Goal: Task Accomplishment & Management: Use online tool/utility

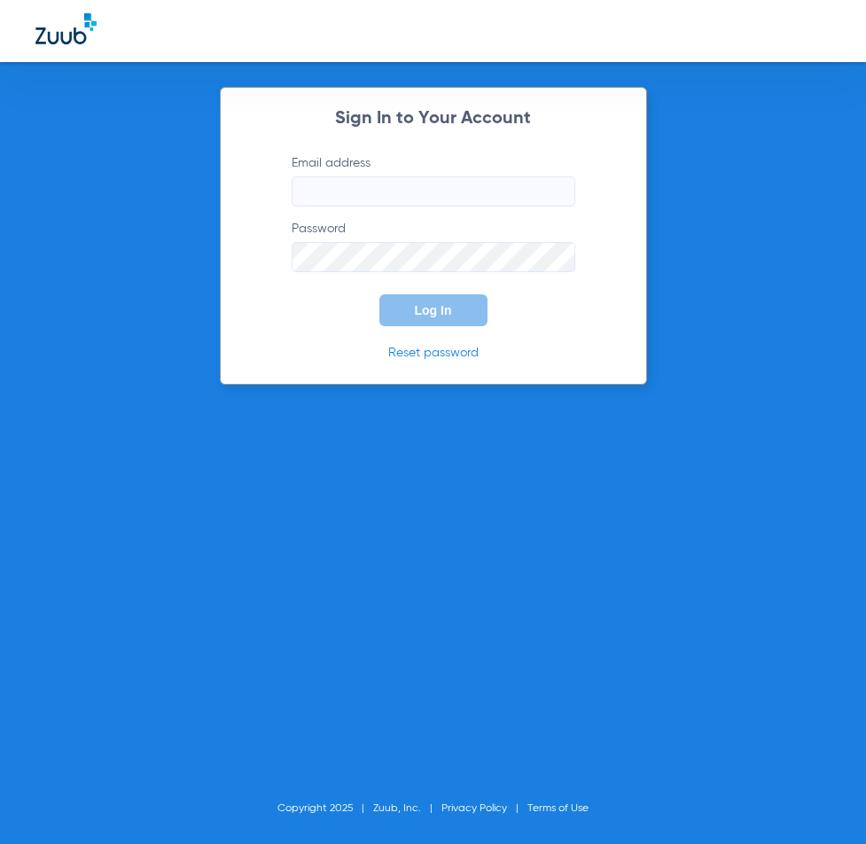
type input "[EMAIL_ADDRESS][DOMAIN_NAME]"
click at [396, 310] on button "Log In" at bounding box center [433, 310] width 108 height 32
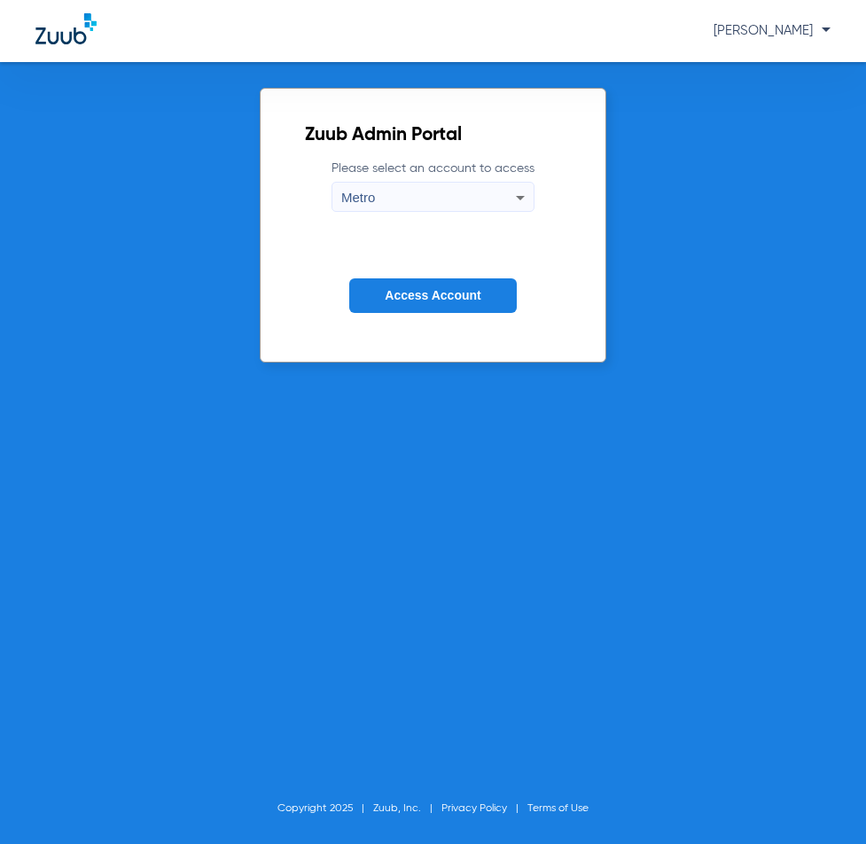
click at [390, 308] on button "Access Account" at bounding box center [432, 295] width 167 height 35
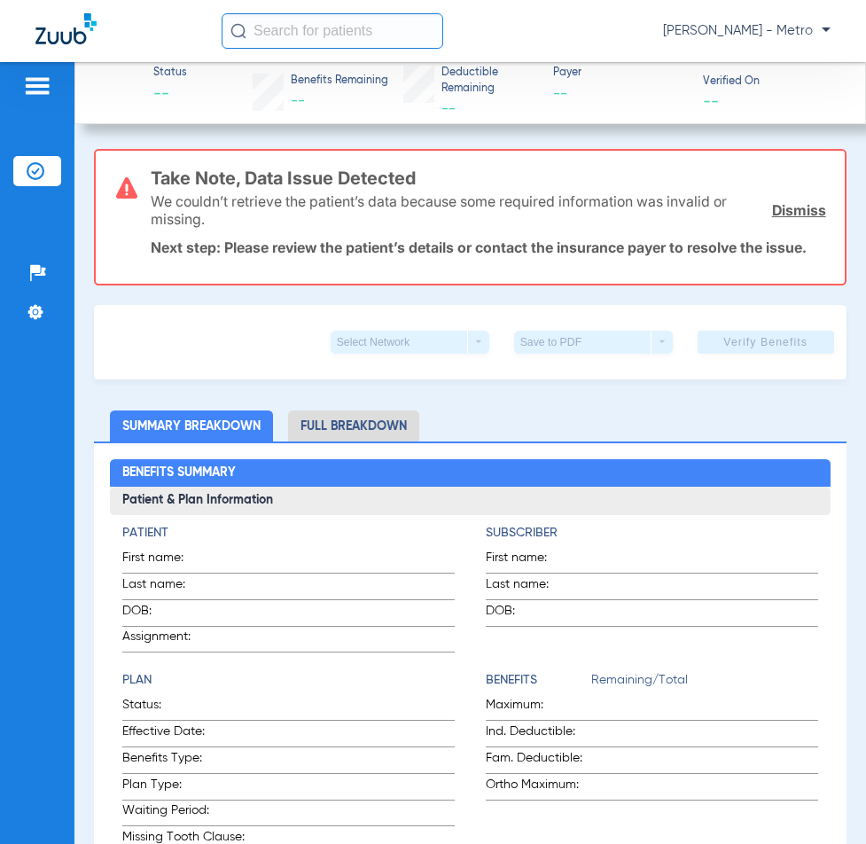
click at [400, 32] on input "text" at bounding box center [333, 30] width 222 height 35
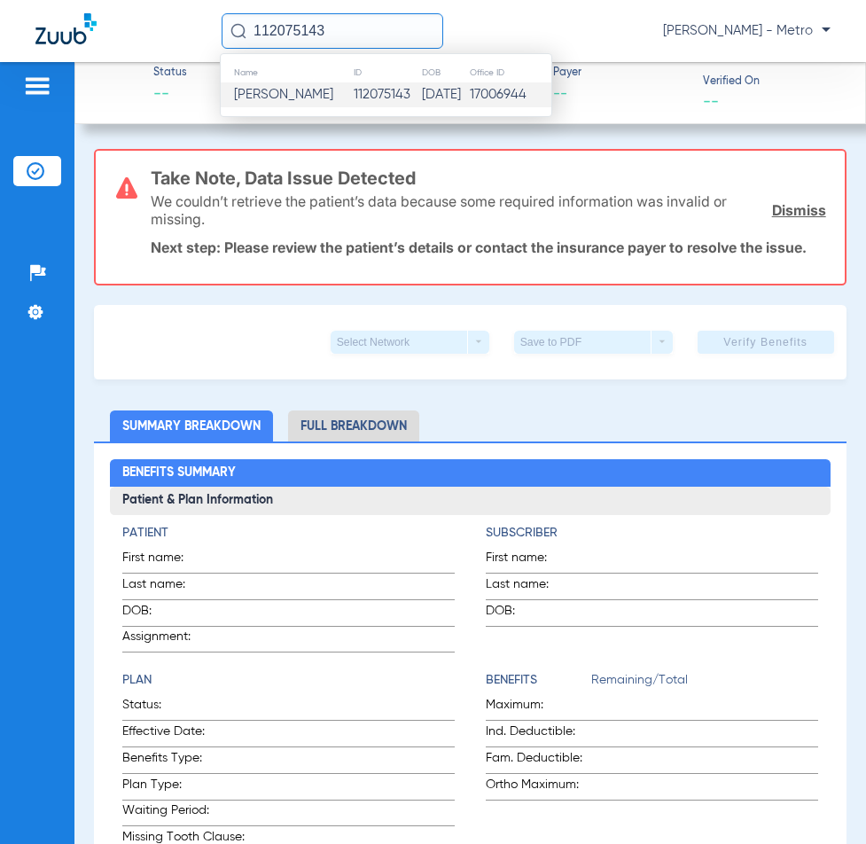
type input "112075143"
click at [353, 89] on td "112075143" at bounding box center [387, 94] width 68 height 25
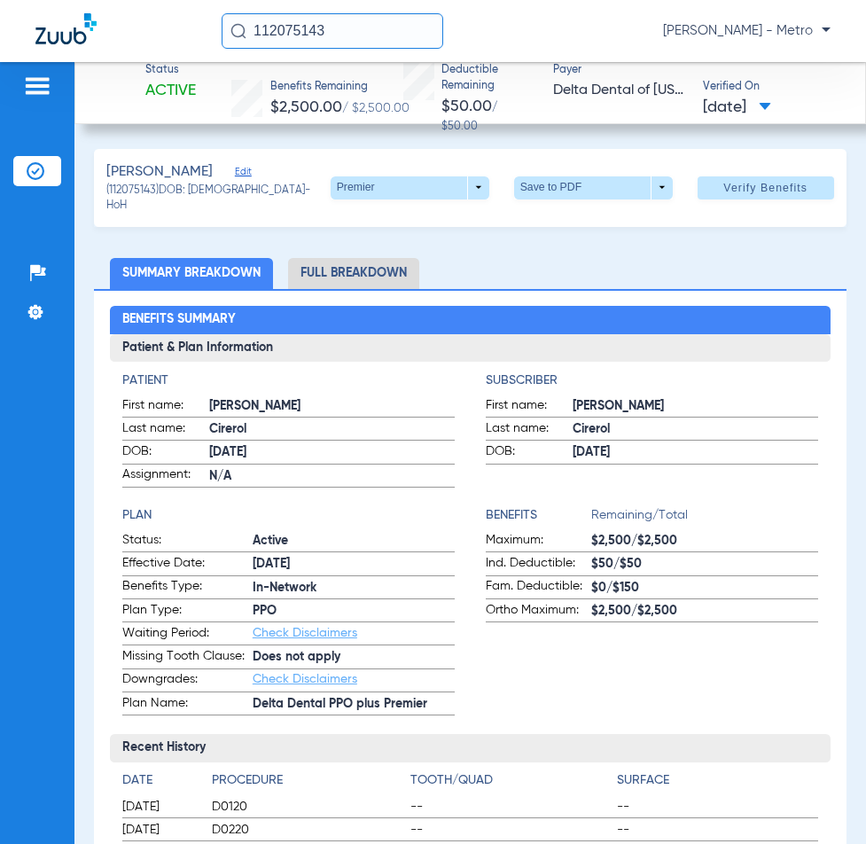
click at [340, 269] on li "Full Breakdown" at bounding box center [353, 273] width 131 height 31
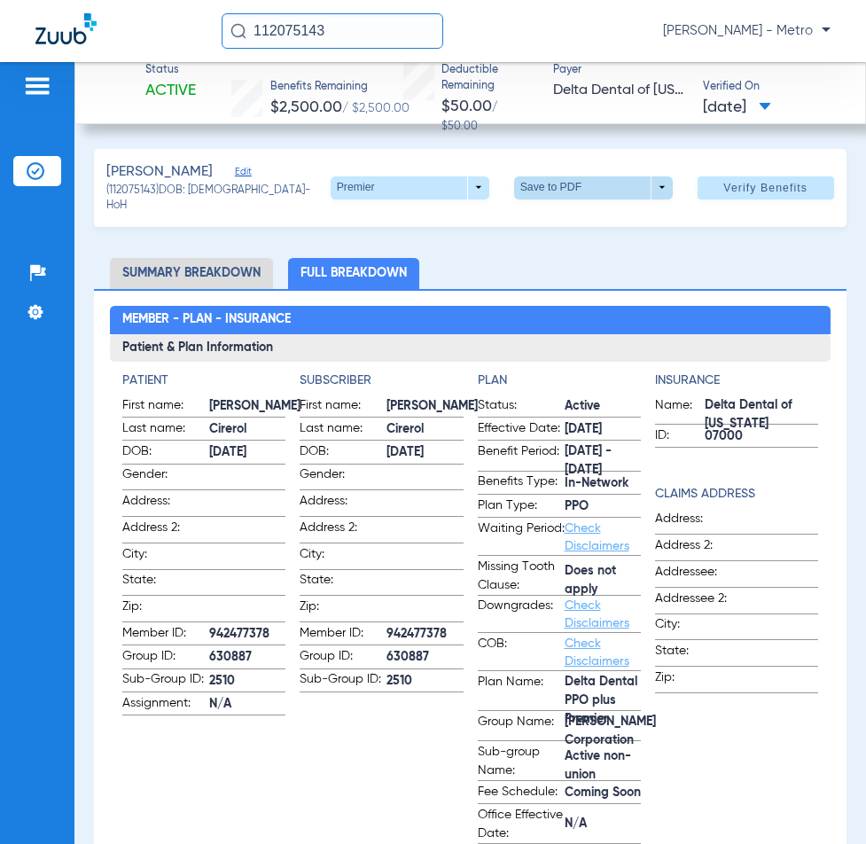
click at [577, 180] on span at bounding box center [593, 188] width 43 height 43
click at [571, 229] on button "insert_drive_file Save to PDF" at bounding box center [569, 220] width 134 height 35
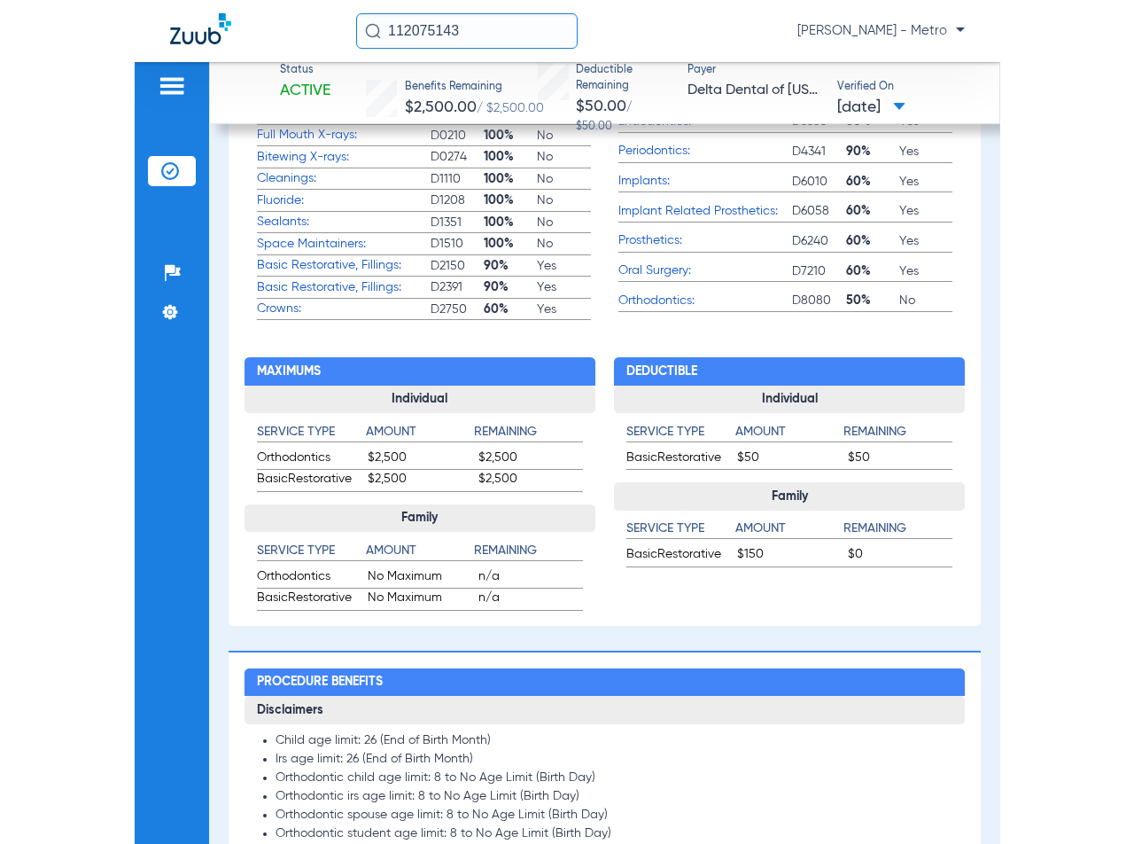
scroll to position [709, 0]
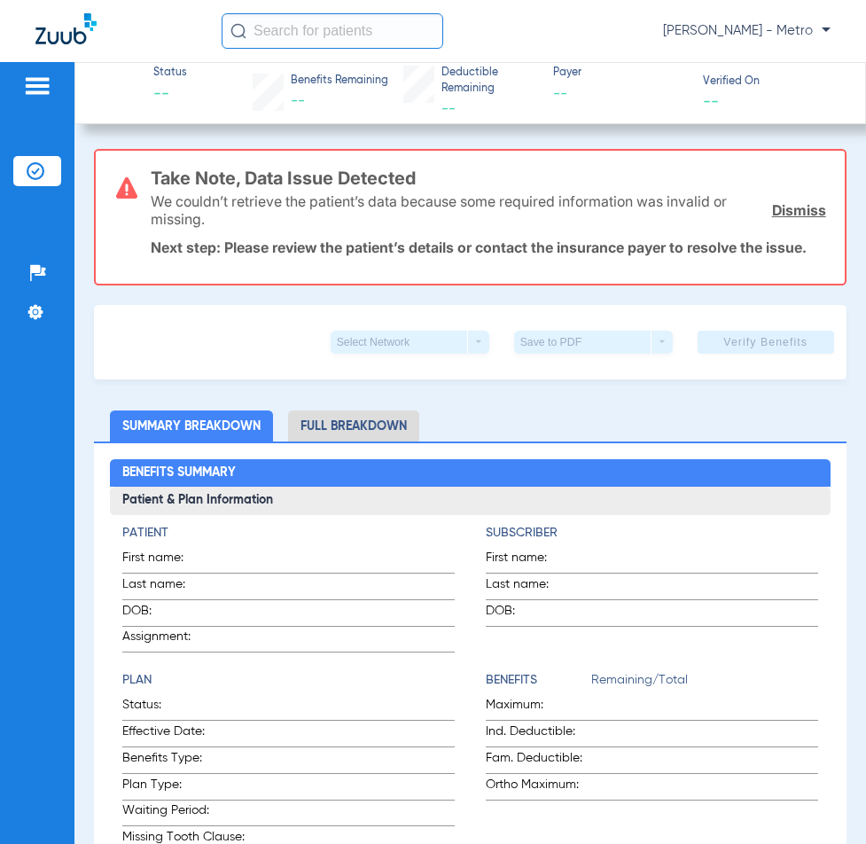
click at [365, 30] on input "text" at bounding box center [333, 30] width 222 height 35
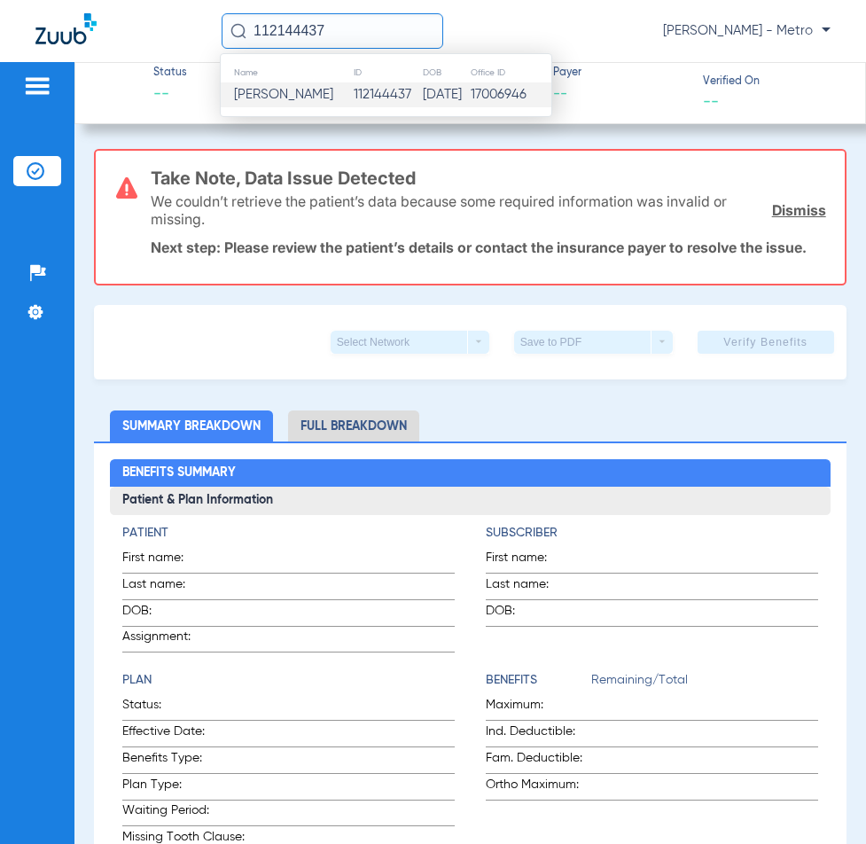
type input "112144437"
click at [353, 99] on td "112144437" at bounding box center [387, 94] width 69 height 25
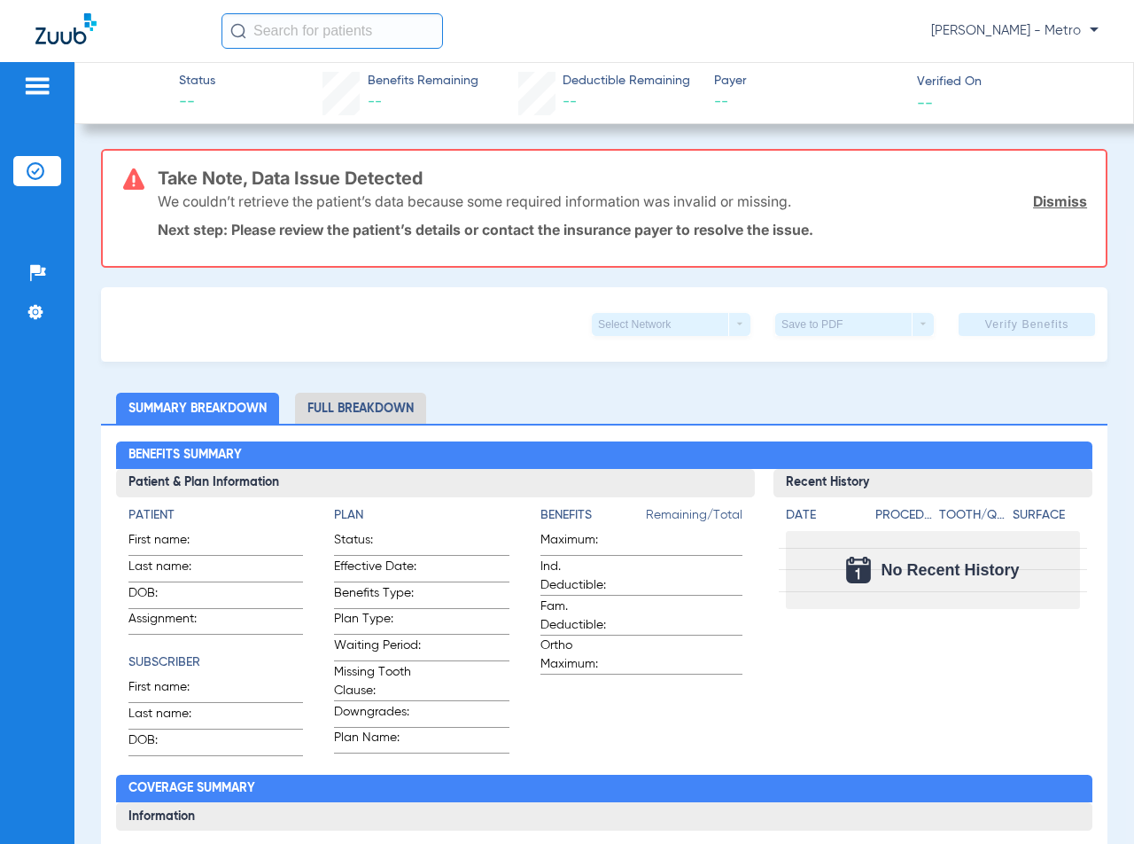
click at [313, 32] on input "text" at bounding box center [333, 30] width 222 height 35
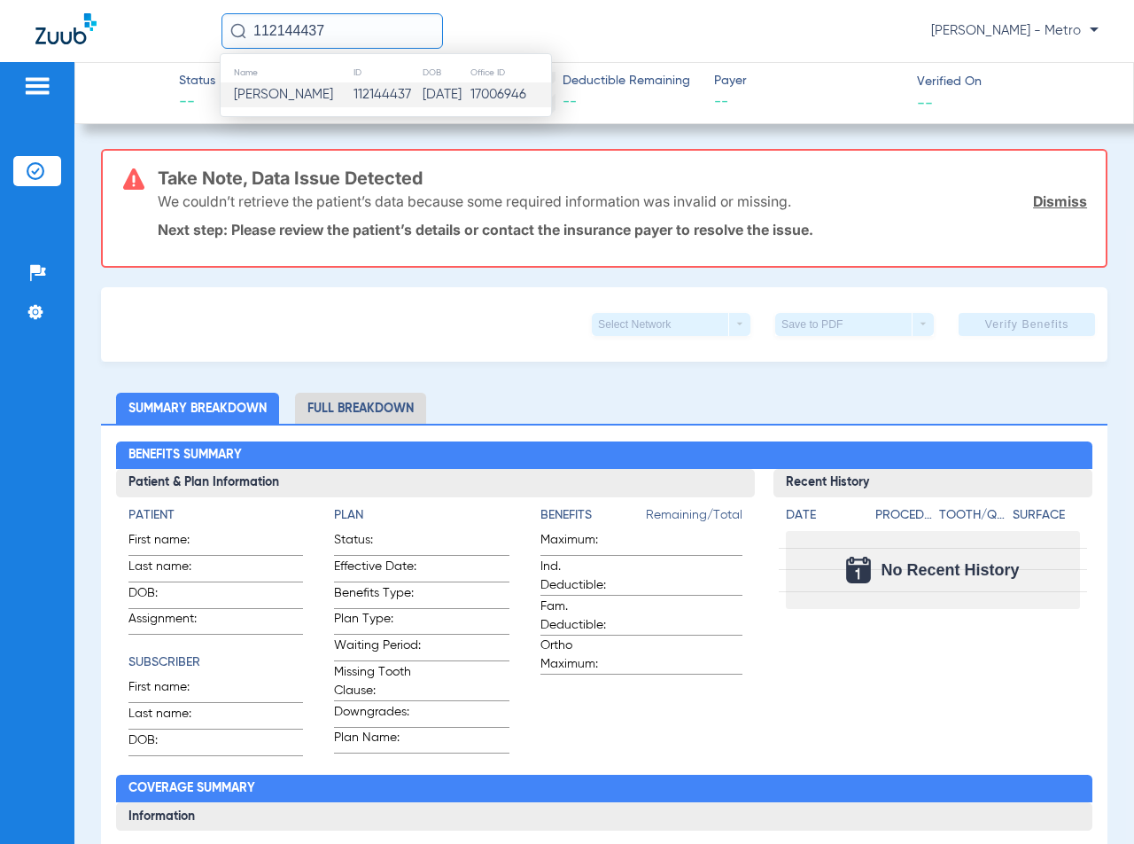
type input "112144437"
click at [464, 93] on td "[DATE]" at bounding box center [446, 94] width 48 height 25
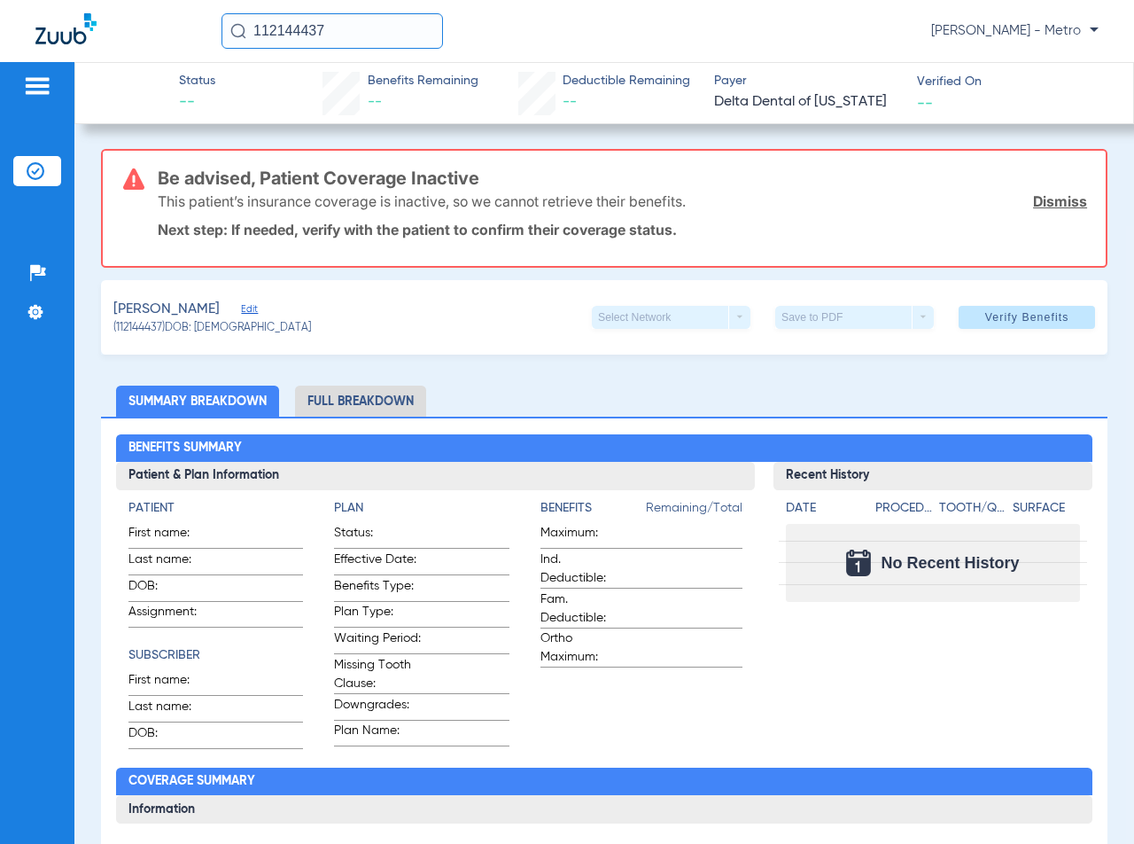
click at [339, 404] on li "Full Breakdown" at bounding box center [360, 401] width 131 height 31
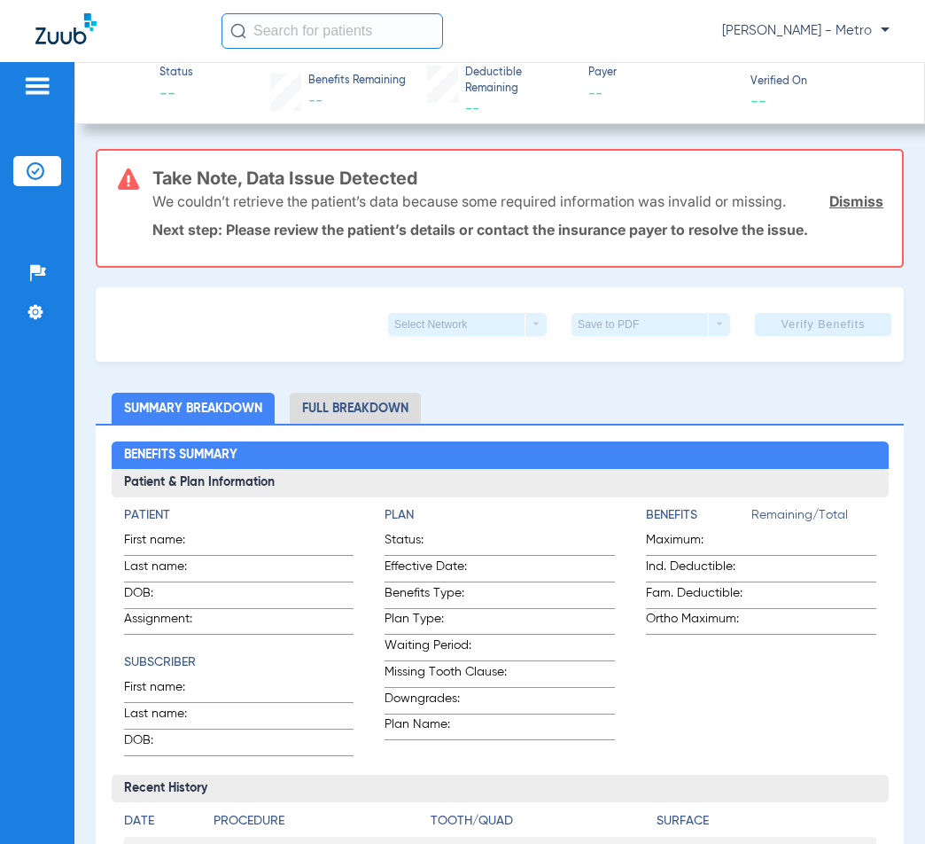
click at [328, 38] on input "text" at bounding box center [333, 30] width 222 height 35
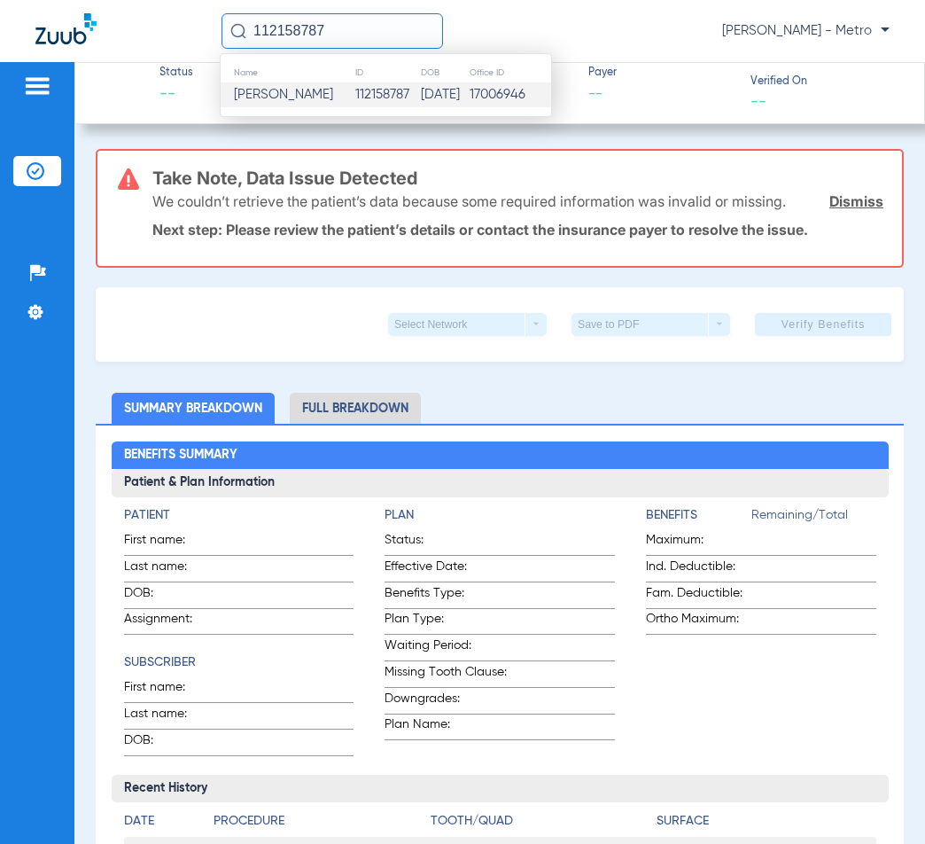
type input "112158787"
click at [312, 86] on td "Richard Denny" at bounding box center [288, 94] width 134 height 25
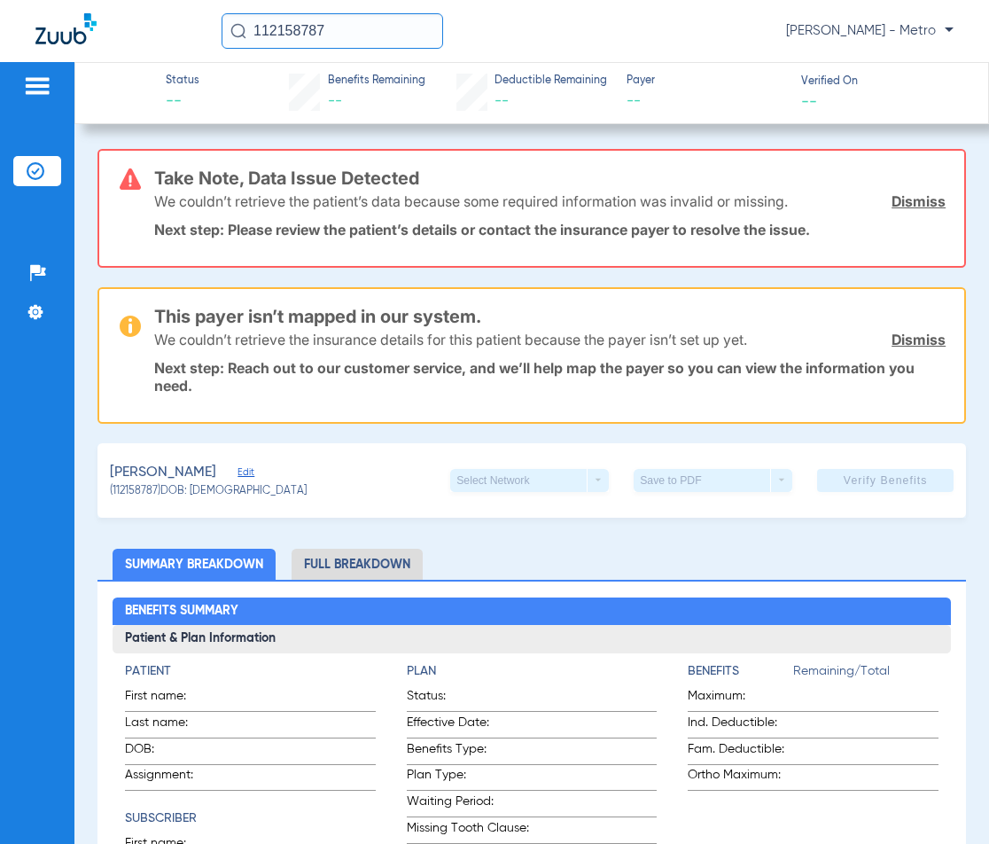
click at [903, 195] on link "Dismiss" at bounding box center [919, 201] width 54 height 18
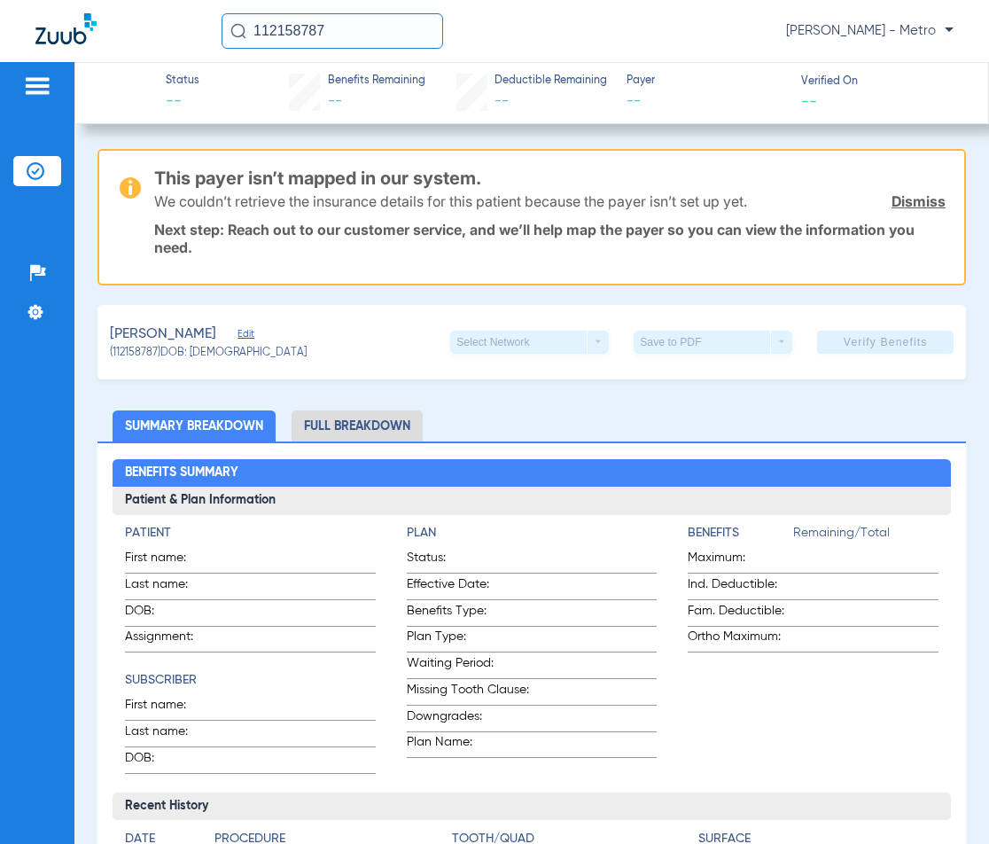
click at [916, 206] on link "Dismiss" at bounding box center [919, 201] width 54 height 18
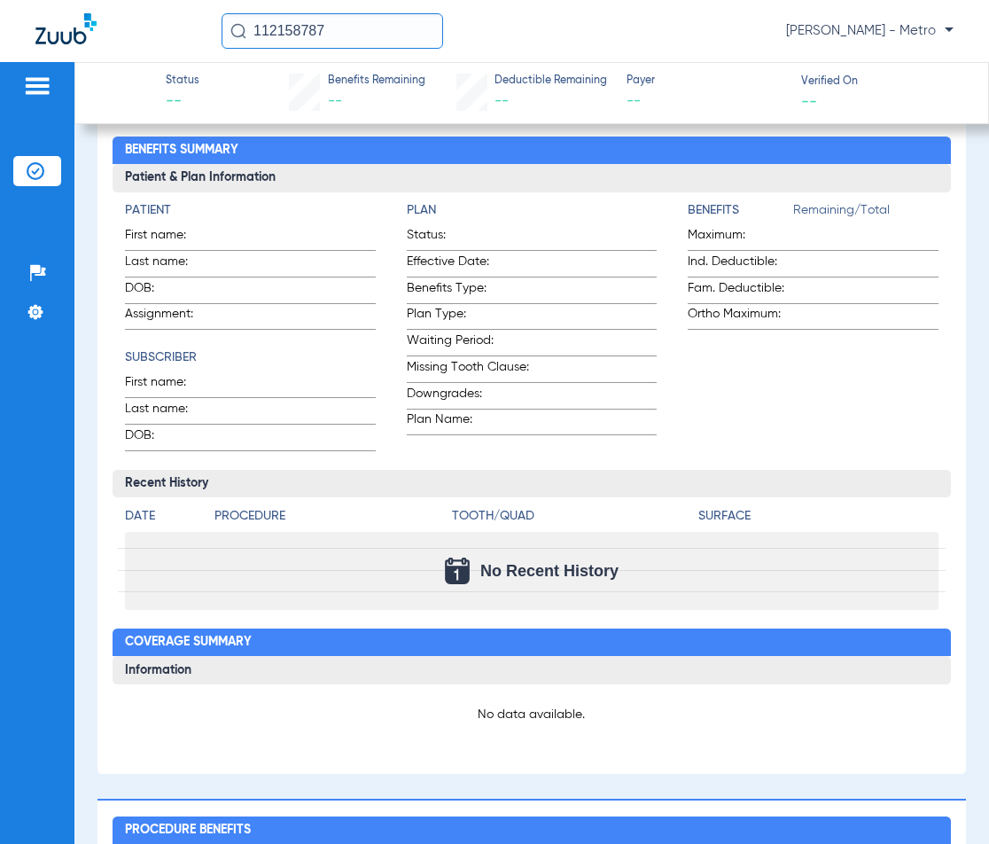
scroll to position [266, 0]
